Goal: Information Seeking & Learning: Learn about a topic

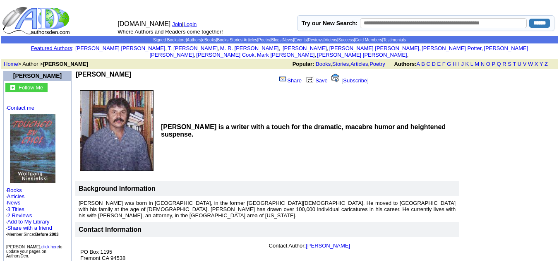
drag, startPoint x: 146, startPoint y: 67, endPoint x: 74, endPoint y: 63, distance: 72.5
click at [74, 69] on table "Wolfgang Niesielski Share Save [ Subscribe ] Wolfgang Niesielski is a writer wi…" at bounding box center [316, 168] width 484 height 199
copy td "[PERSON_NAME]"
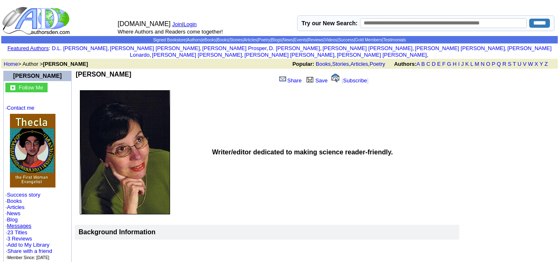
drag, startPoint x: 134, startPoint y: 67, endPoint x: 77, endPoint y: 69, distance: 56.7
click at [77, 71] on td "Mary Jo Nickum" at bounding box center [174, 79] width 197 height 16
copy b "Mary Jo Nickum"
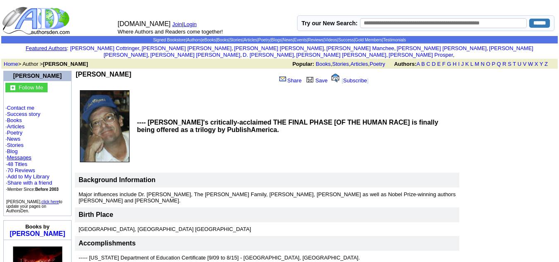
drag, startPoint x: 137, startPoint y: 68, endPoint x: 79, endPoint y: 68, distance: 57.5
click at [79, 71] on td "William J Neven" at bounding box center [174, 79] width 197 height 16
copy b "William J Neven"
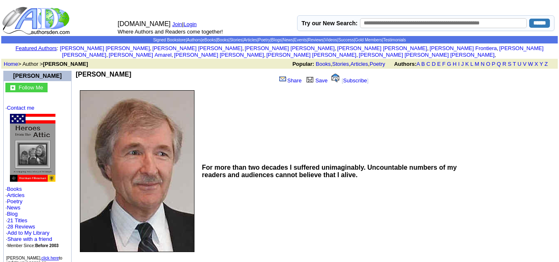
drag, startPoint x: 137, startPoint y: 68, endPoint x: 79, endPoint y: 69, distance: 58.8
click at [79, 71] on td "[PERSON_NAME]" at bounding box center [174, 79] width 197 height 16
copy b "Herman I Neuman"
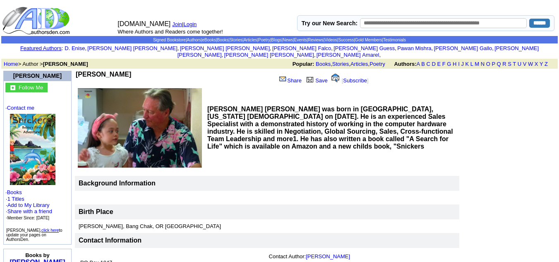
drag, startPoint x: 133, startPoint y: 67, endPoint x: 80, endPoint y: 68, distance: 52.5
click at [80, 71] on td "Devin K Nerison" at bounding box center [174, 79] width 197 height 16
copy b "Devin K Nerison"
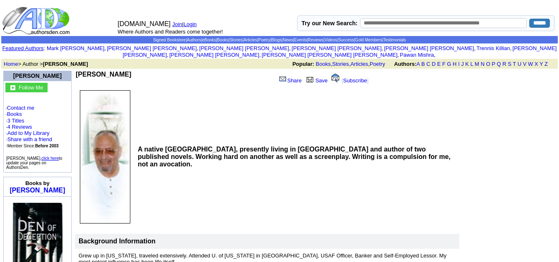
drag, startPoint x: 134, startPoint y: 68, endPoint x: 78, endPoint y: 69, distance: 55.9
click at [78, 71] on b "[PERSON_NAME]" at bounding box center [103, 74] width 55 height 7
copy b "[PERSON_NAME]"
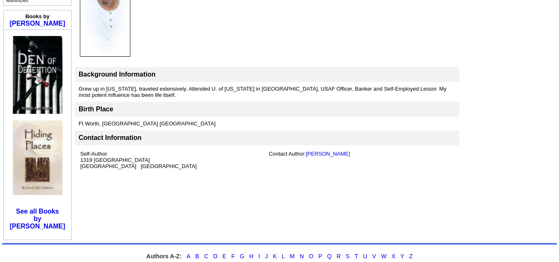
scroll to position [167, 0]
